Goal: Task Accomplishment & Management: Manage account settings

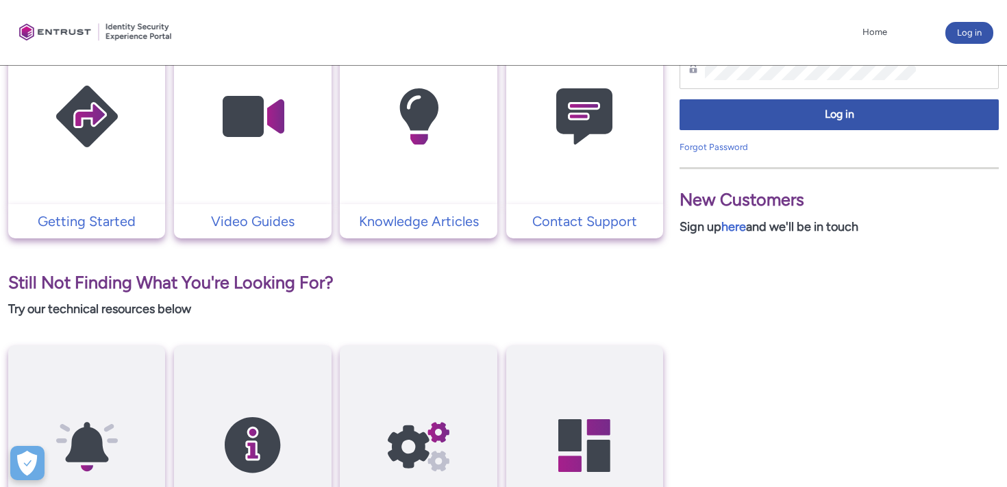
scroll to position [342, 0]
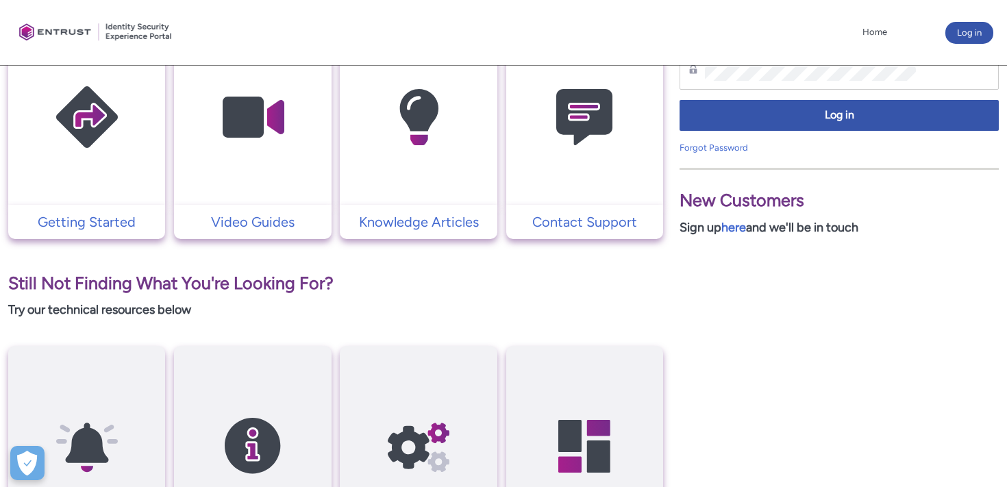
click at [608, 177] on img at bounding box center [584, 117] width 130 height 147
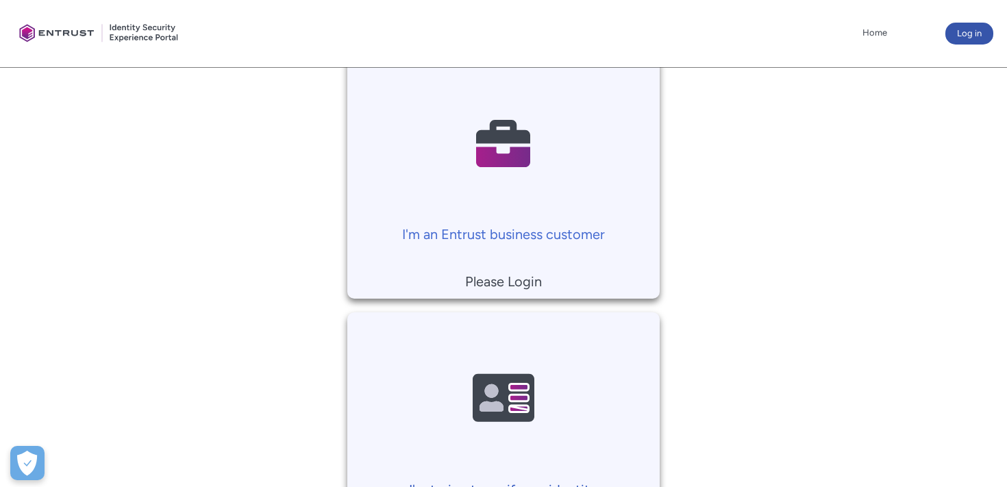
scroll to position [245, 0]
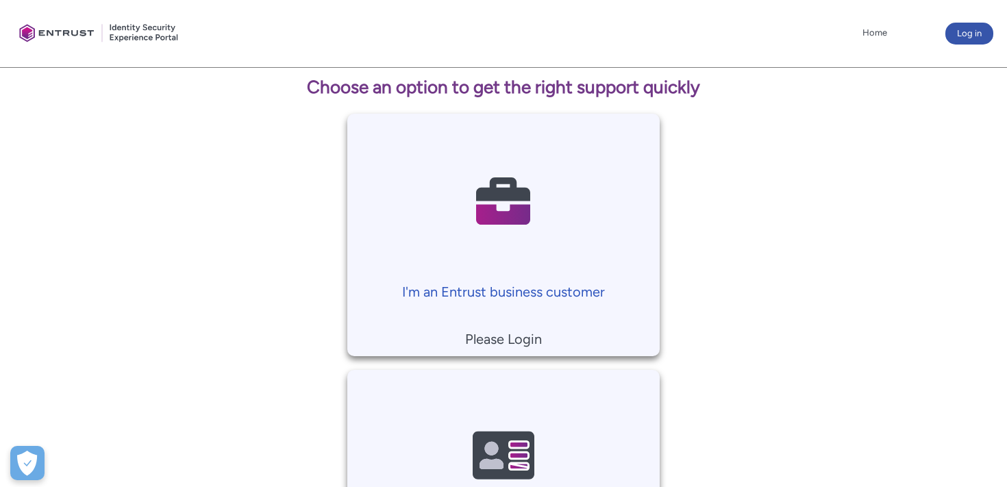
click at [551, 292] on p "I'm an Entrust business customer" at bounding box center [503, 292] width 299 height 21
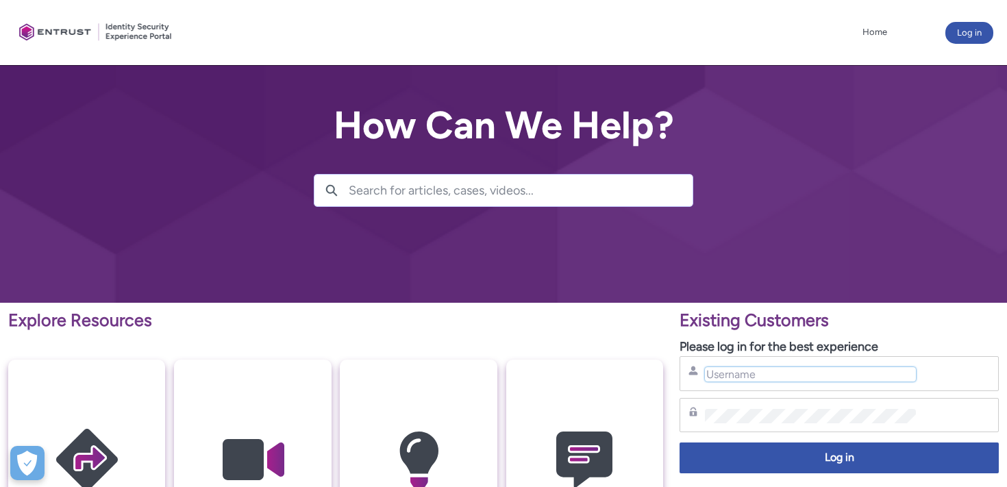
click at [720, 372] on input "Username" at bounding box center [810, 374] width 211 height 14
click at [733, 377] on input "Username" at bounding box center [810, 374] width 211 height 14
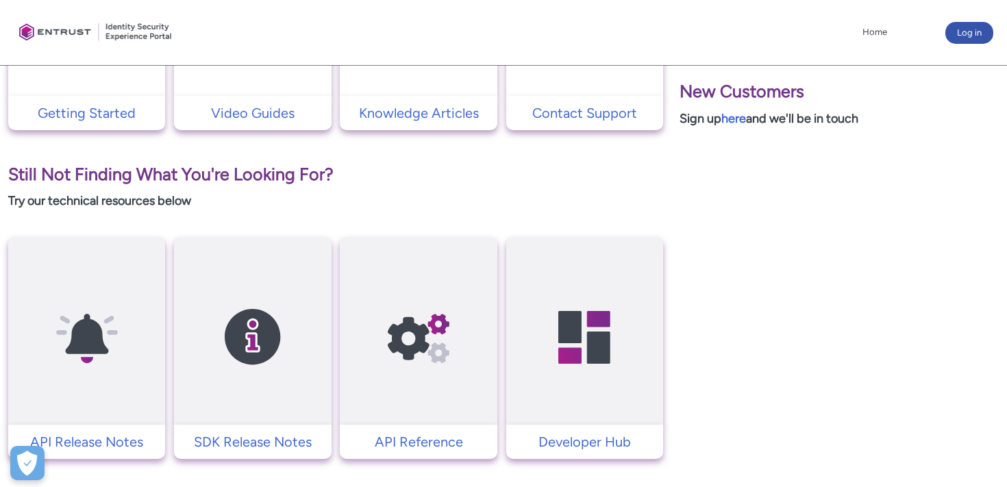
scroll to position [558, 0]
